Goal: Information Seeking & Learning: Learn about a topic

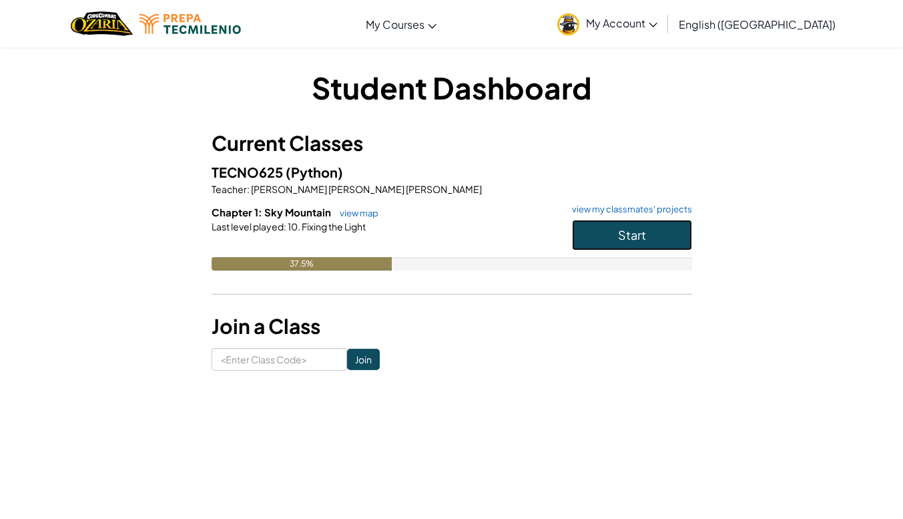
click at [627, 240] on span "Start" at bounding box center [632, 234] width 28 height 15
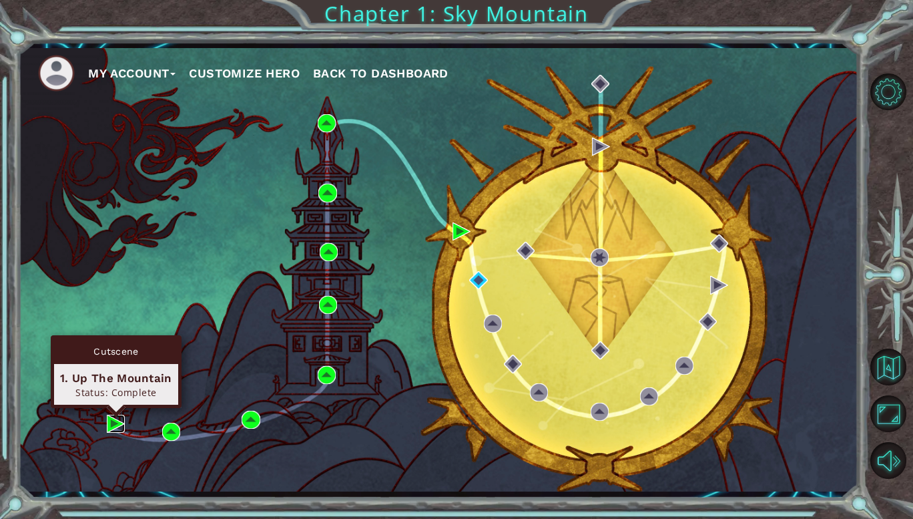
click at [115, 425] on img at bounding box center [116, 423] width 18 height 18
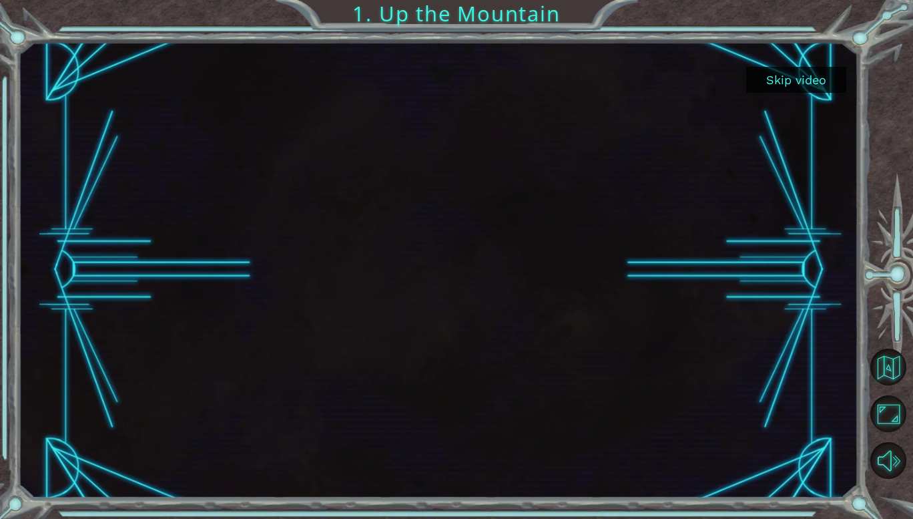
click at [792, 82] on button "Skip video" at bounding box center [796, 80] width 100 height 26
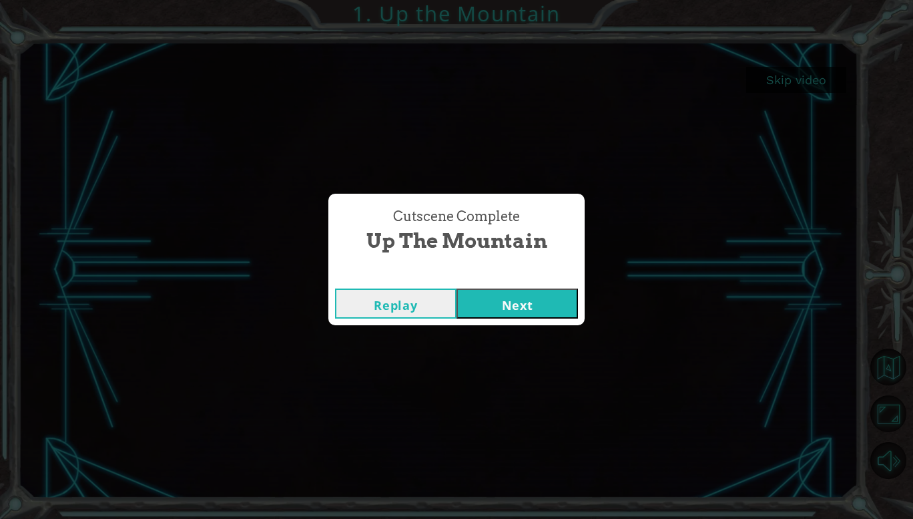
click at [499, 296] on button "Next" at bounding box center [517, 303] width 121 height 30
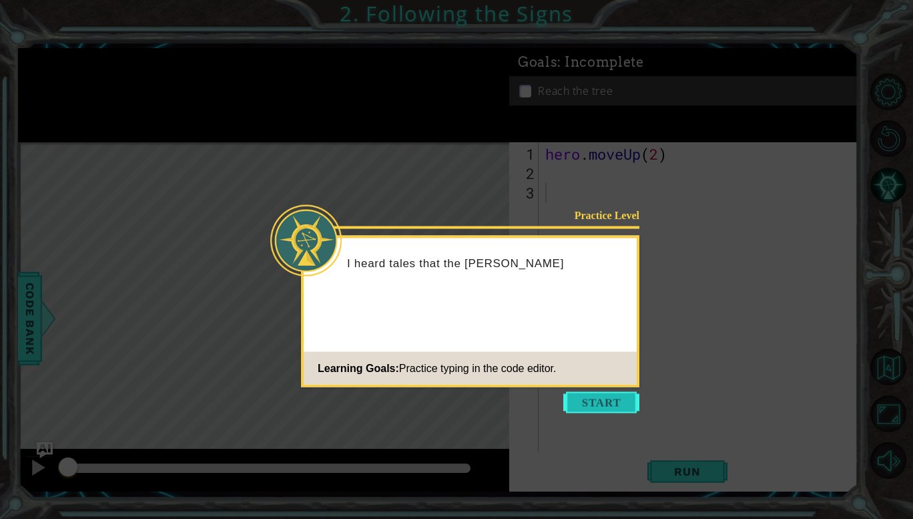
click at [607, 404] on button "Start" at bounding box center [601, 402] width 76 height 21
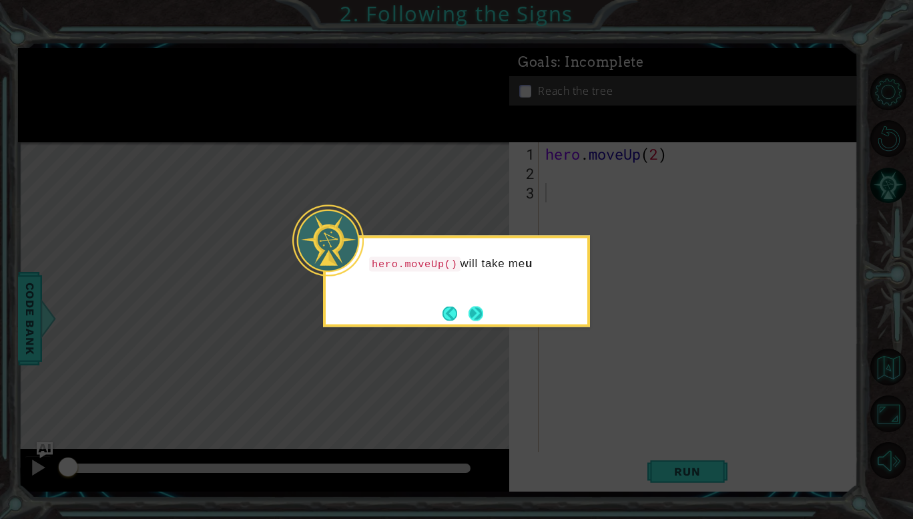
click at [476, 308] on button "Next" at bounding box center [475, 313] width 21 height 21
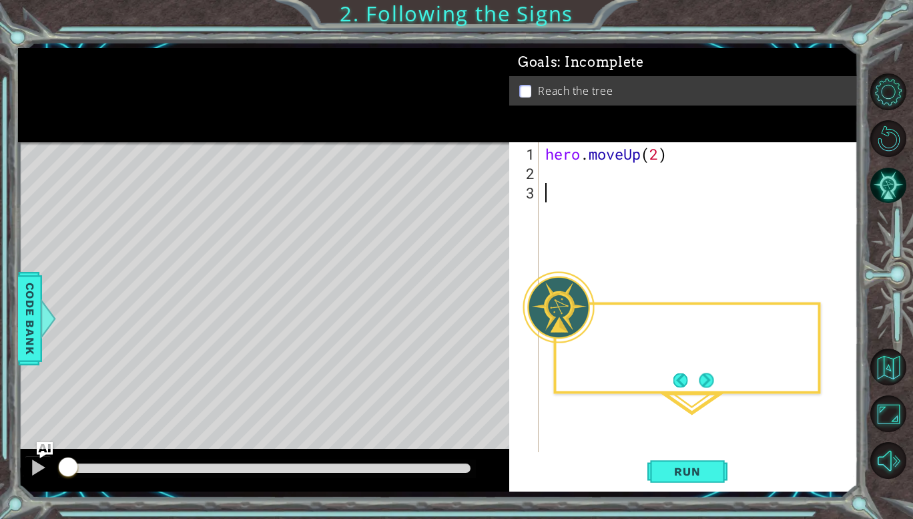
click at [476, 308] on body "1 ההההההההההההההההההההההההההההההההההההההההההההההההההההההההההההההההההההההההההההה…" at bounding box center [456, 259] width 913 height 519
click at [476, 308] on div "Level Map" at bounding box center [326, 338] width 617 height 393
click at [706, 376] on button "Next" at bounding box center [706, 379] width 23 height 23
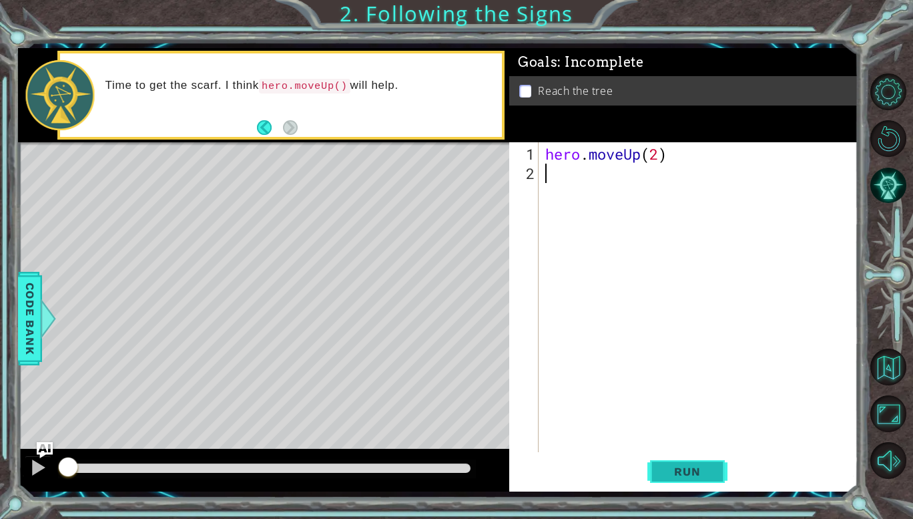
click at [707, 480] on button "Run" at bounding box center [687, 471] width 80 height 35
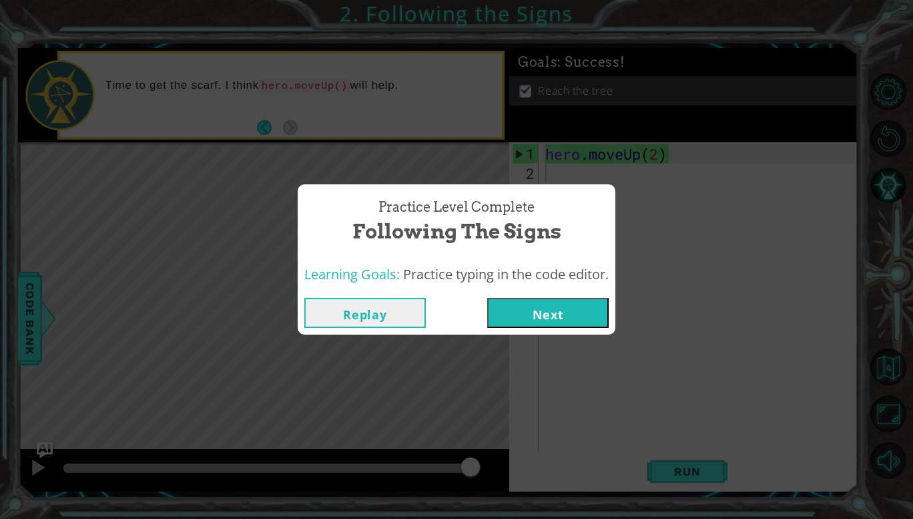
click at [558, 310] on button "Next" at bounding box center [547, 313] width 121 height 30
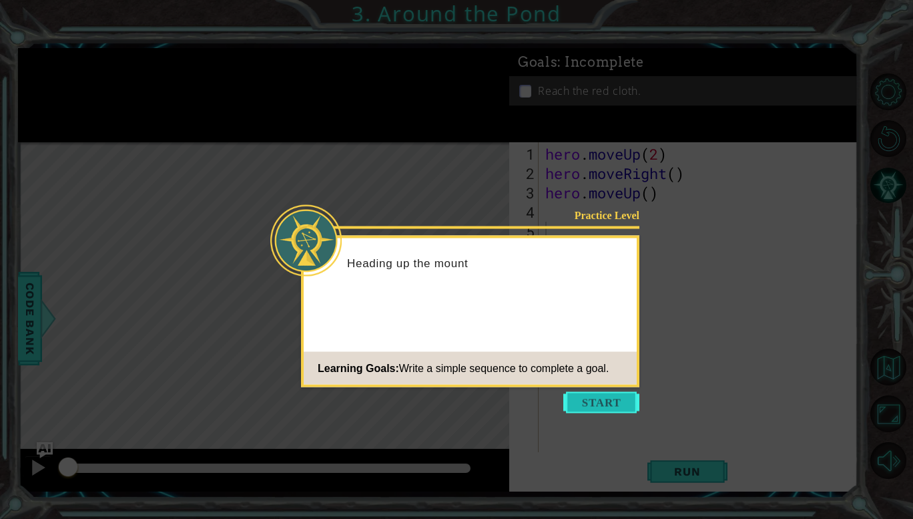
click at [612, 392] on button "Start" at bounding box center [601, 402] width 76 height 21
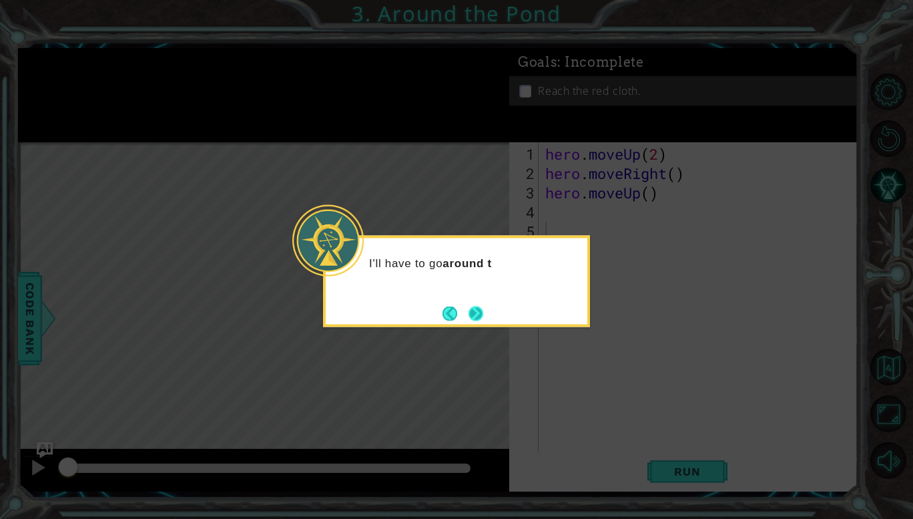
click at [482, 321] on button "Next" at bounding box center [476, 313] width 24 height 24
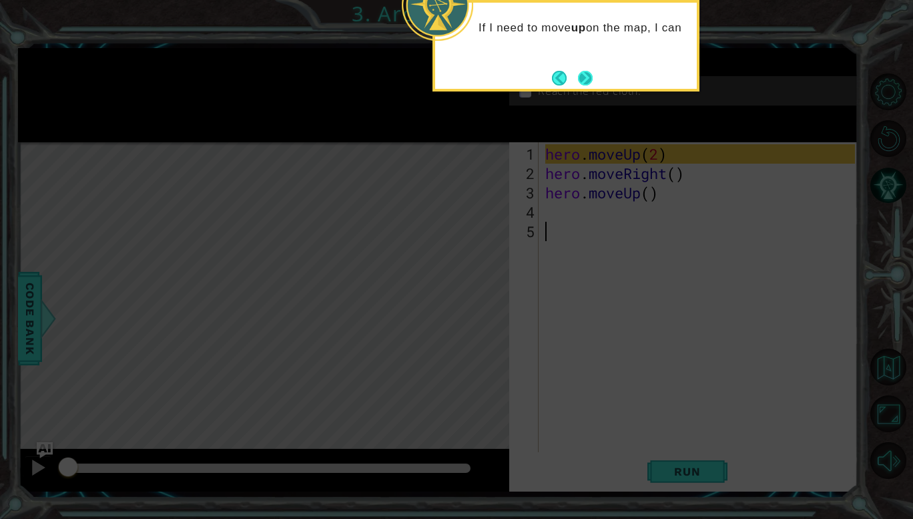
click at [596, 61] on div "If I need to move up on the map, I can" at bounding box center [566, 32] width 262 height 58
click at [584, 76] on button "Next" at bounding box center [584, 77] width 23 height 23
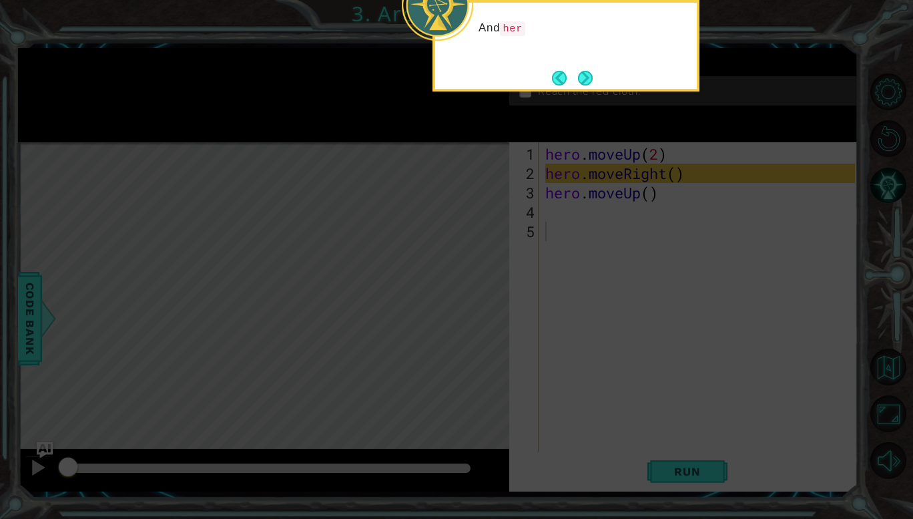
click at [584, 76] on button "Next" at bounding box center [585, 77] width 25 height 25
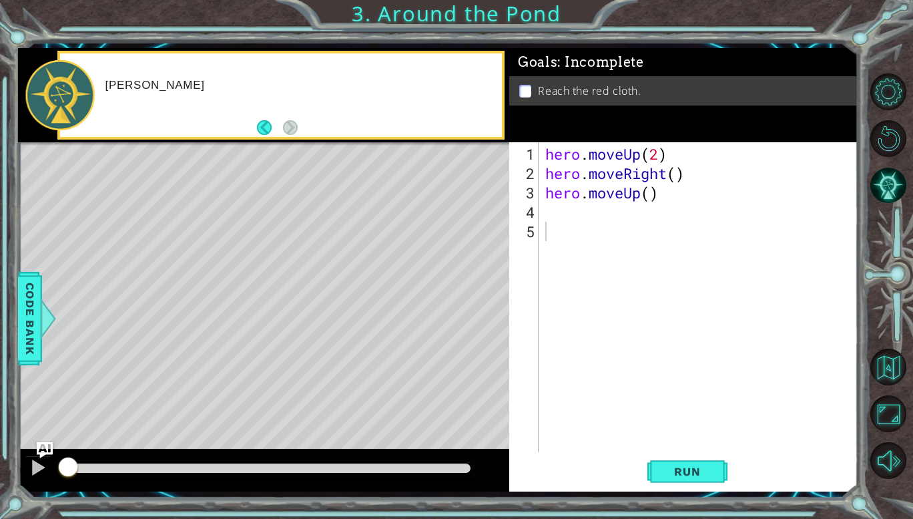
click at [584, 76] on div "Reach the red cloth." at bounding box center [683, 90] width 349 height 29
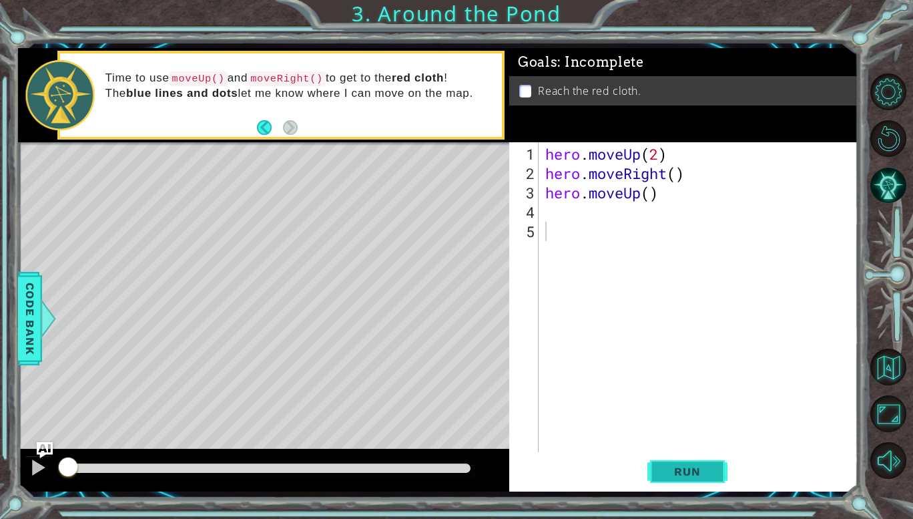
click at [678, 479] on button "Run" at bounding box center [687, 471] width 80 height 35
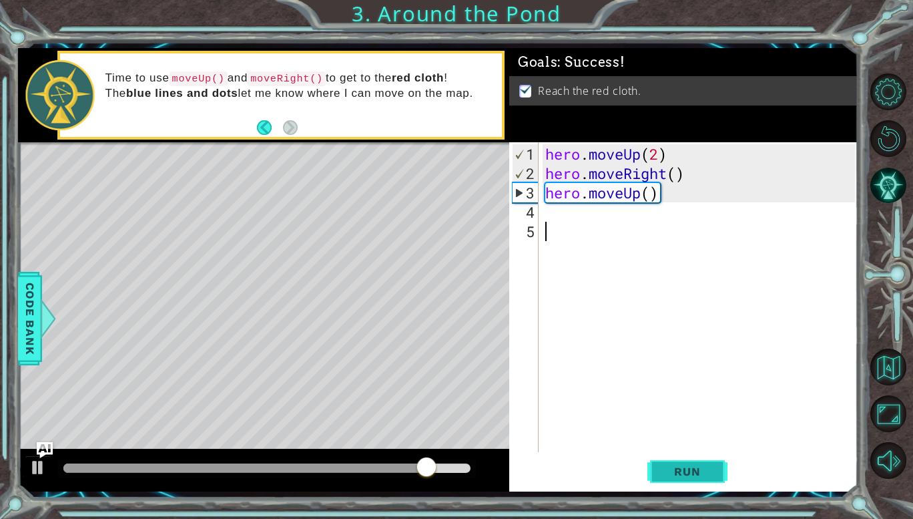
click at [718, 463] on button "Run" at bounding box center [687, 471] width 80 height 35
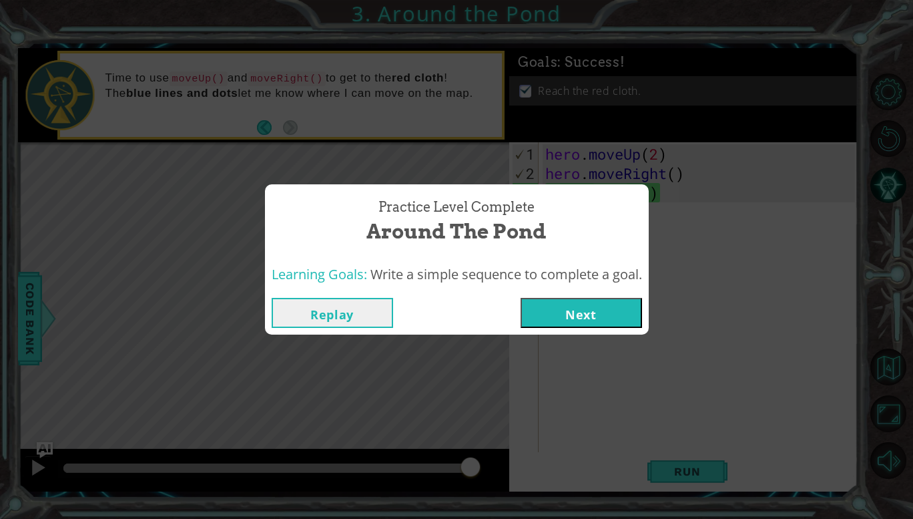
click at [601, 316] on button "Next" at bounding box center [581, 313] width 121 height 30
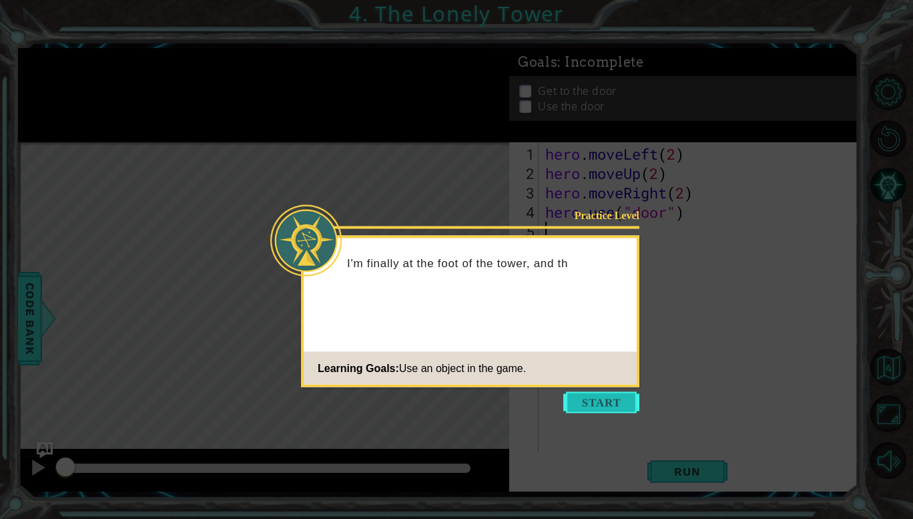
click at [613, 408] on button "Start" at bounding box center [601, 402] width 76 height 21
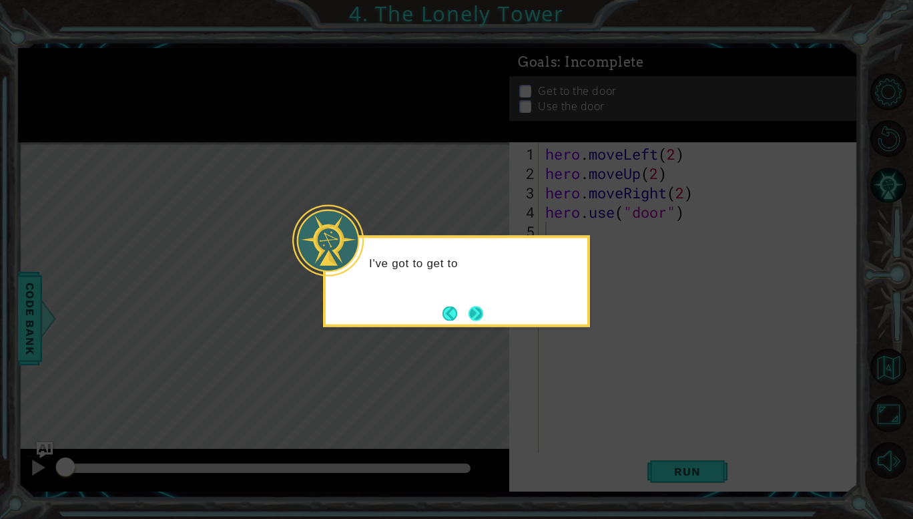
click at [481, 314] on button "Next" at bounding box center [475, 313] width 25 height 25
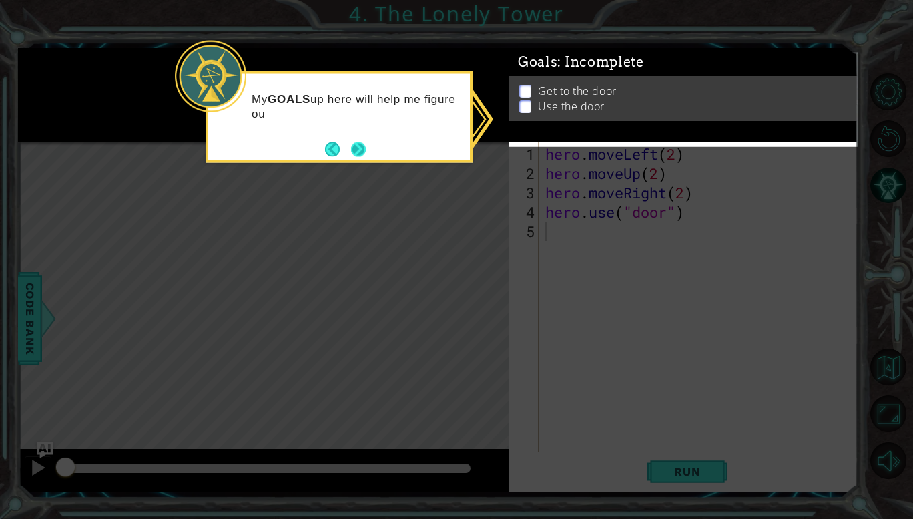
click at [361, 145] on button "Next" at bounding box center [358, 149] width 20 height 20
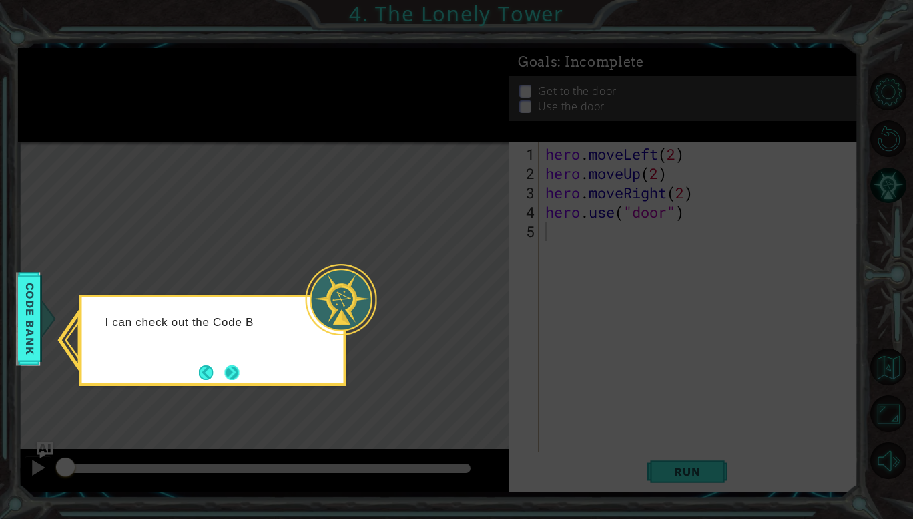
click at [237, 372] on button "Next" at bounding box center [232, 372] width 23 height 23
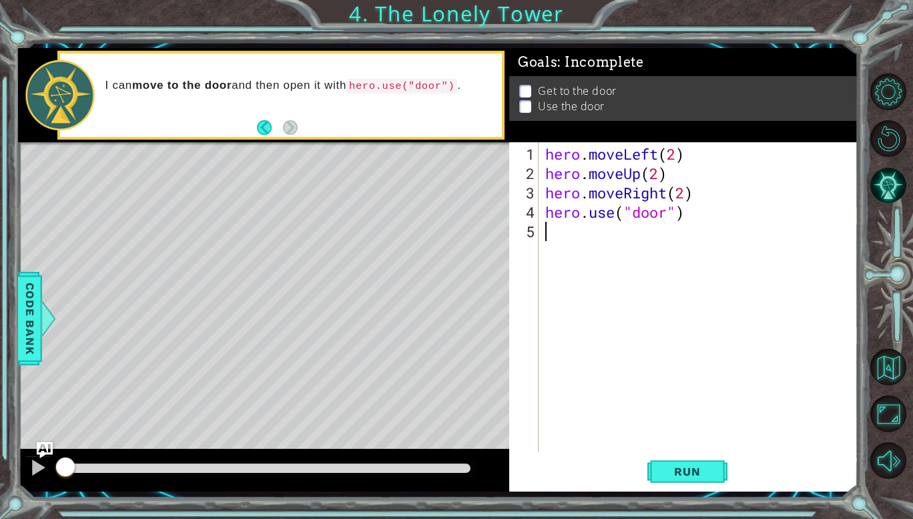
type textarea "S"
type textarea "hero.use("door")"
click at [681, 483] on button "Run" at bounding box center [687, 471] width 80 height 35
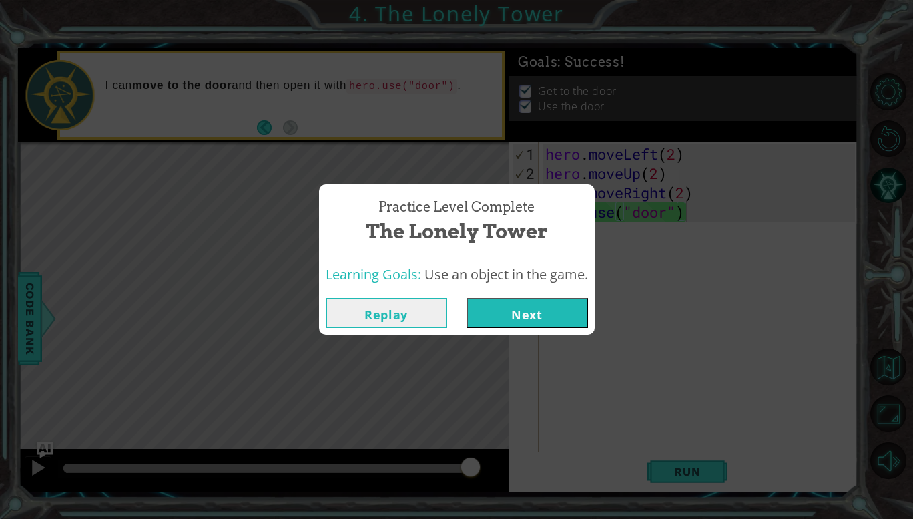
click at [509, 310] on button "Next" at bounding box center [527, 313] width 121 height 30
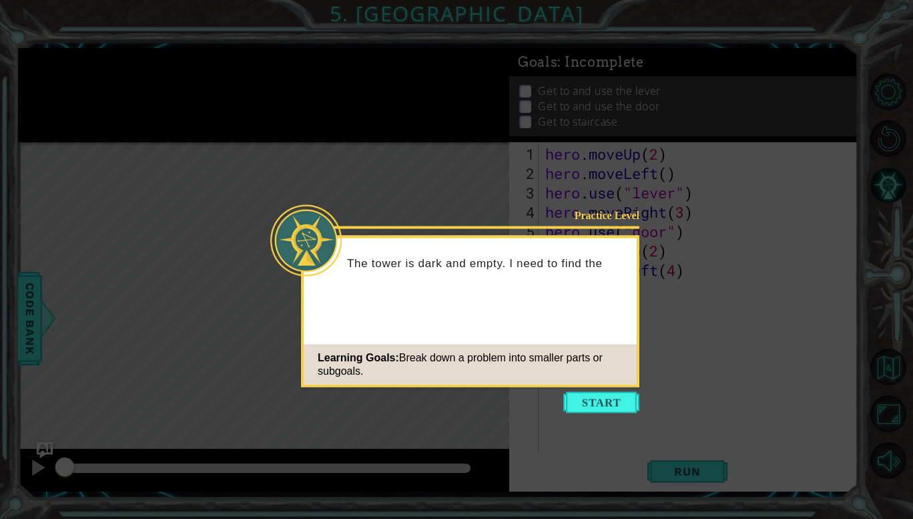
click at [589, 414] on icon at bounding box center [456, 259] width 913 height 519
click at [598, 403] on button "Start" at bounding box center [601, 402] width 76 height 21
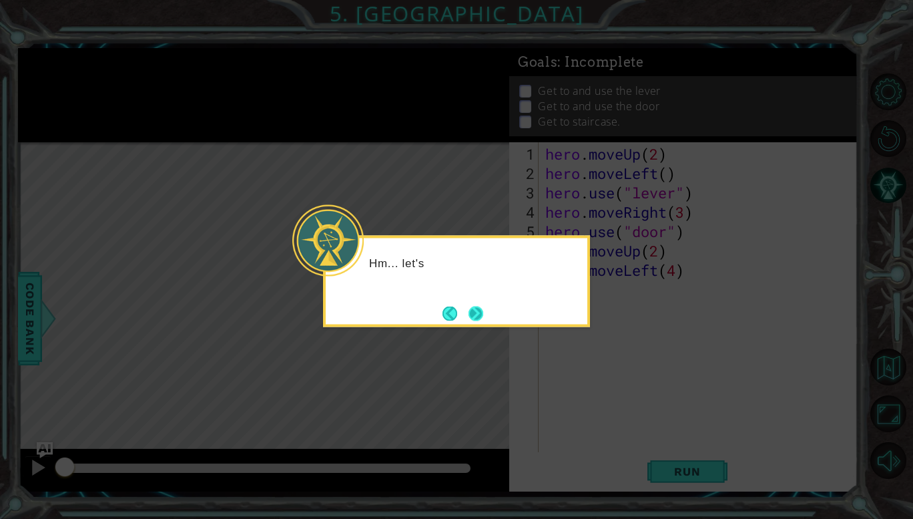
click at [475, 310] on button "Next" at bounding box center [476, 313] width 23 height 23
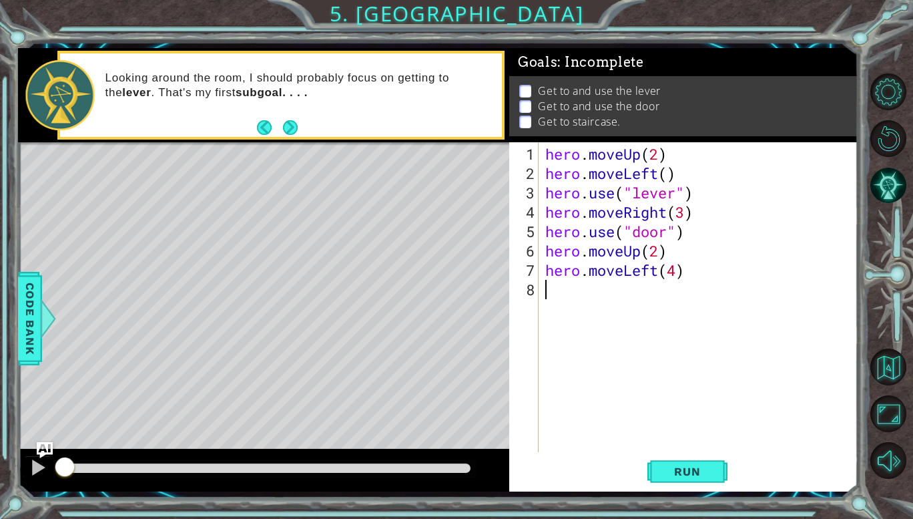
type textarea "S"
type textarea "hero.moveLeft(4)"
click at [684, 477] on span "Run" at bounding box center [687, 471] width 53 height 13
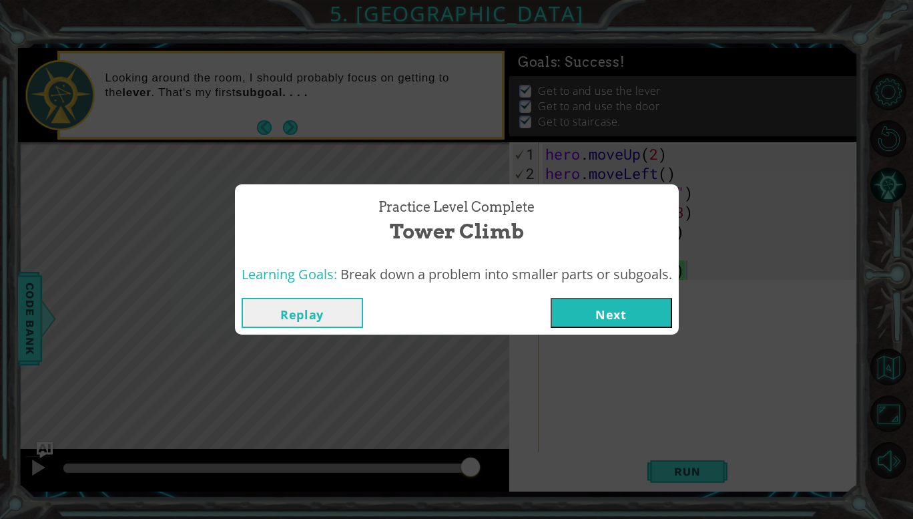
click at [613, 319] on button "Next" at bounding box center [611, 313] width 121 height 30
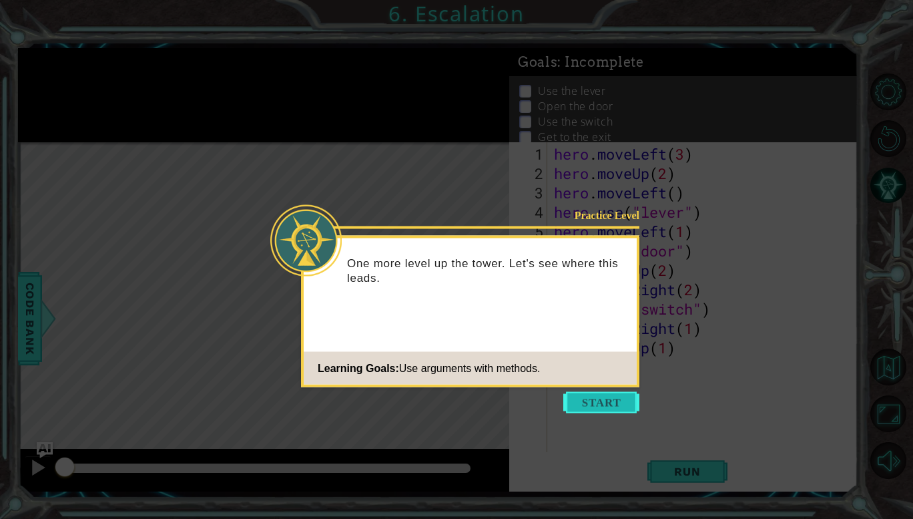
click at [612, 401] on button "Start" at bounding box center [601, 402] width 76 height 21
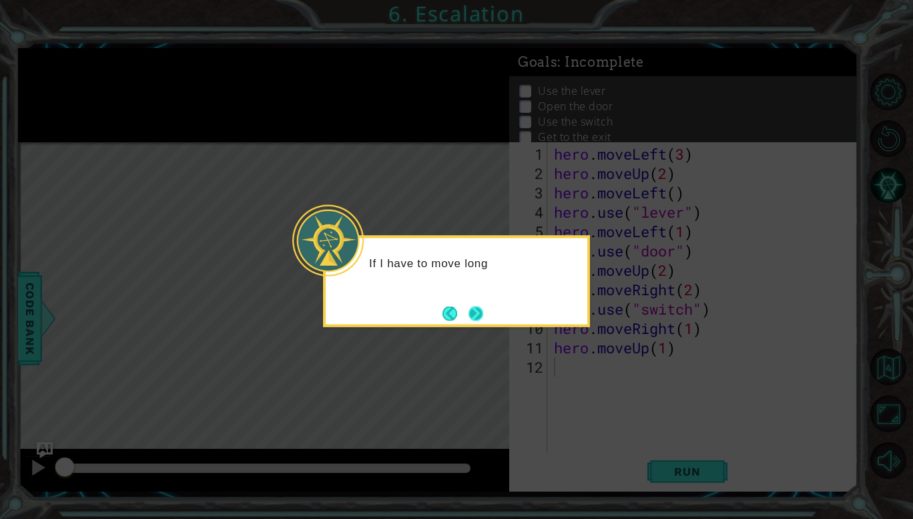
click at [484, 306] on button "Next" at bounding box center [475, 313] width 25 height 25
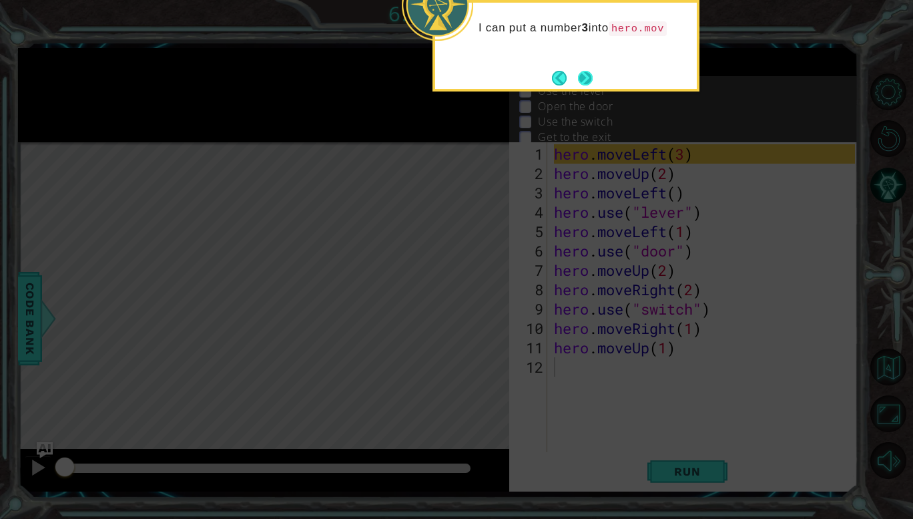
click at [593, 69] on button "Next" at bounding box center [585, 78] width 24 height 24
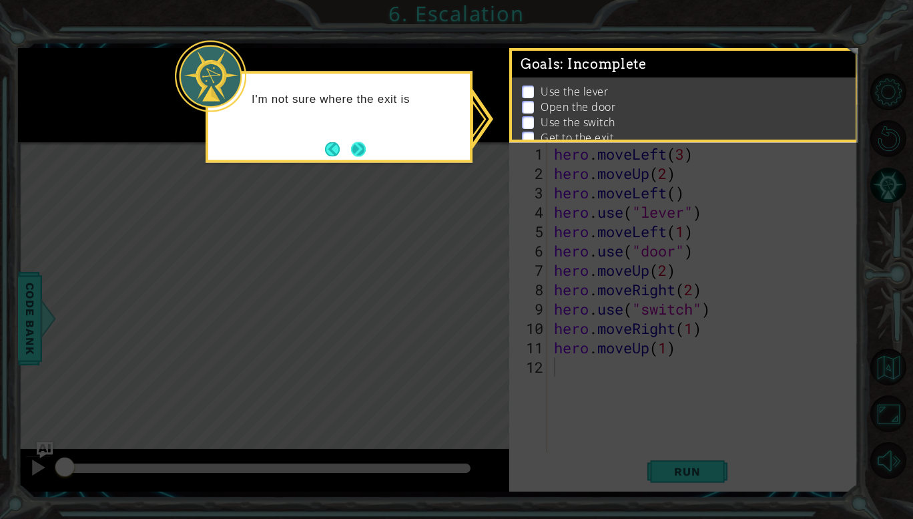
click at [363, 146] on button "Next" at bounding box center [359, 149] width 22 height 22
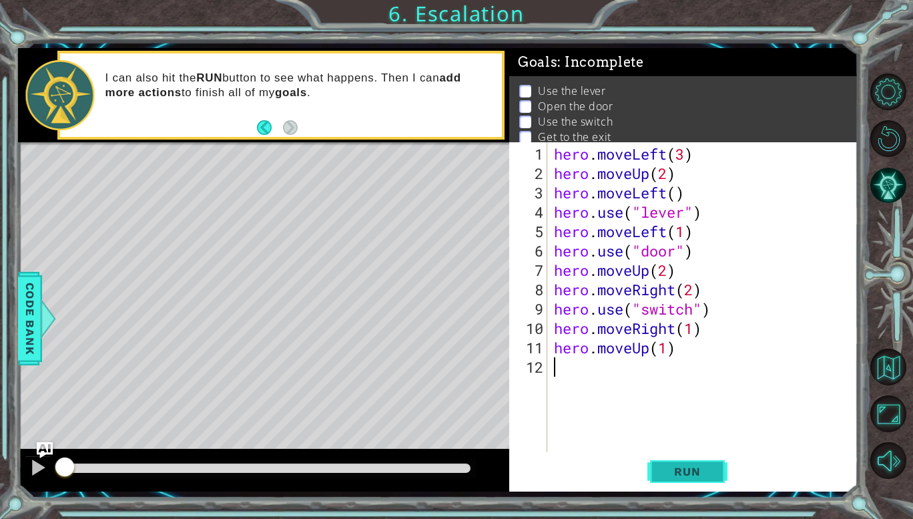
click at [688, 480] on button "Run" at bounding box center [687, 471] width 80 height 35
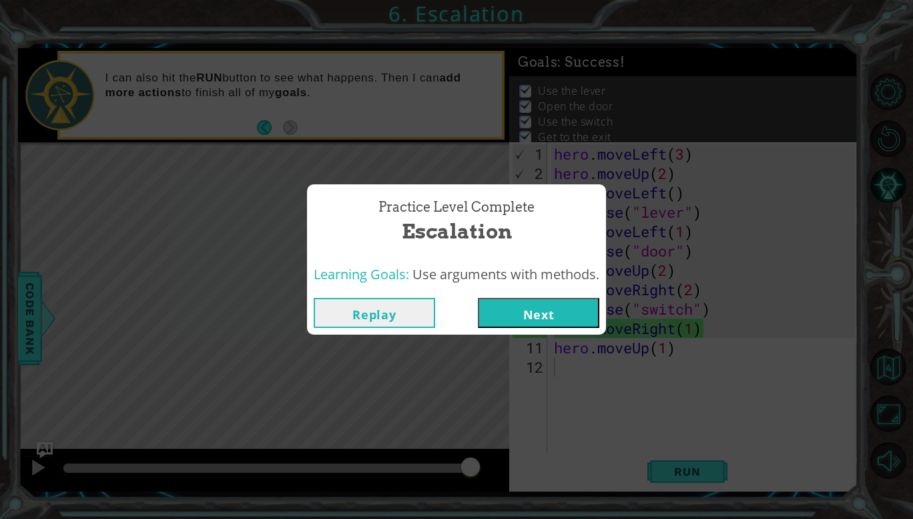
click at [544, 274] on span "Use arguments with methods." at bounding box center [505, 274] width 187 height 18
drag, startPoint x: 515, startPoint y: 197, endPoint x: 417, endPoint y: 186, distance: 98.7
click at [417, 186] on div "Practice Level Complete Escalation" at bounding box center [456, 221] width 299 height 74
click at [394, 316] on button "Replay" at bounding box center [374, 313] width 121 height 30
